Goal: Task Accomplishment & Management: Use online tool/utility

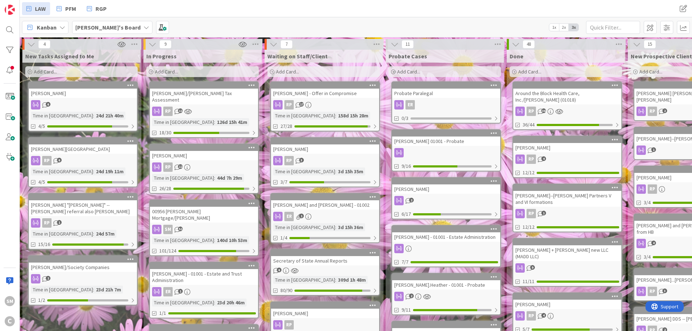
drag, startPoint x: 0, startPoint y: 0, endPoint x: 221, endPoint y: 74, distance: 232.9
click at [221, 74] on div "Add Card..." at bounding box center [202, 71] width 112 height 11
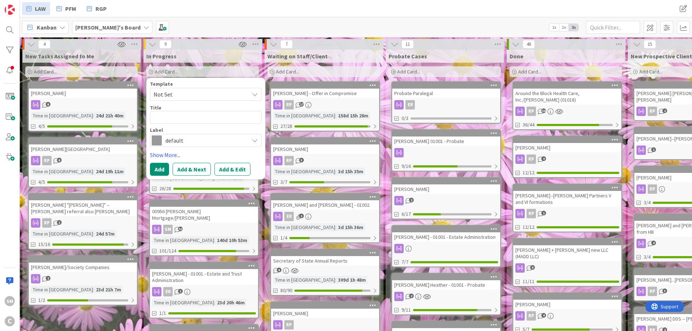
type textarea "x"
type textarea "K"
type textarea "x"
type textarea "Ke"
type textarea "x"
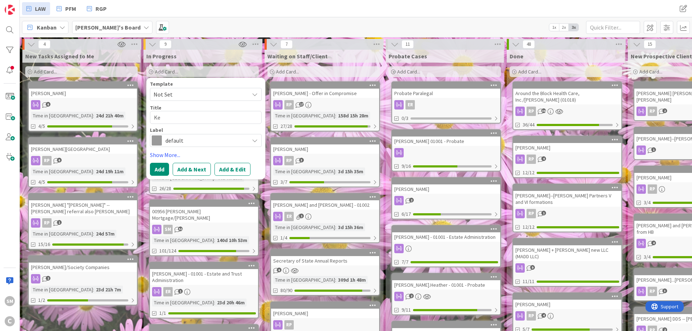
type textarea "Key"
type textarea "x"
type textarea "Key"
type textarea "x"
type textarea "Key -"
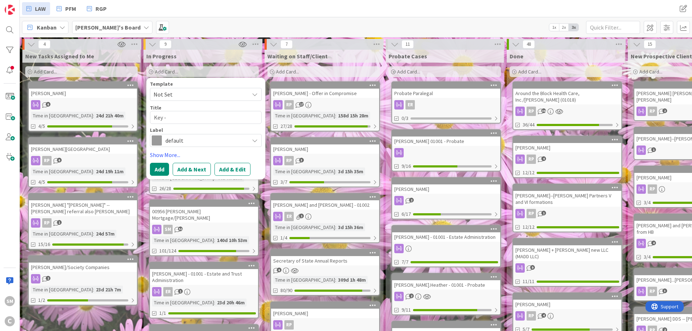
type textarea "x"
type textarea "Key -"
type textarea "x"
type textarea "Key - 8"
type textarea "x"
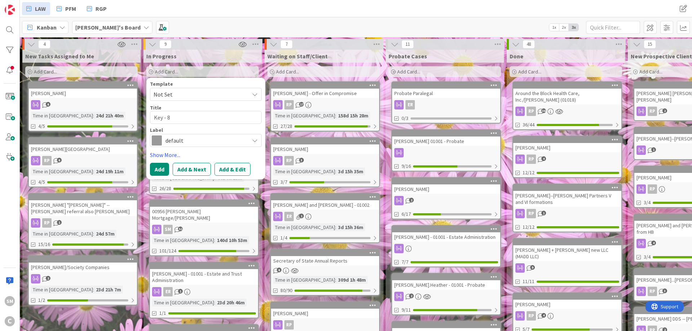
type textarea "Key - 88"
type textarea "x"
type textarea "Key - 887"
type textarea "x"
type textarea "Key - 8879"
